Goal: Transaction & Acquisition: Purchase product/service

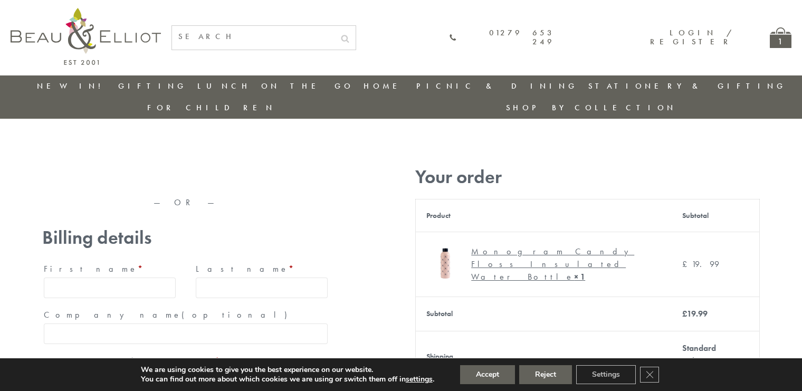
type input "[EMAIL_ADDRESS][DOMAIN_NAME]"
type input "[PERSON_NAME]"
type input "23, [GEOGRAPHIC_DATA], [GEOGRAPHIC_DATA]"
type input "[GEOGRAPHIC_DATA]"
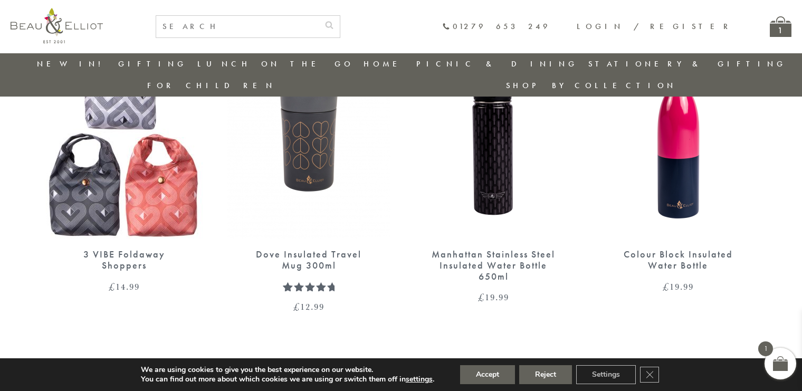
scroll to position [976, 0]
